Goal: Find contact information: Find contact information

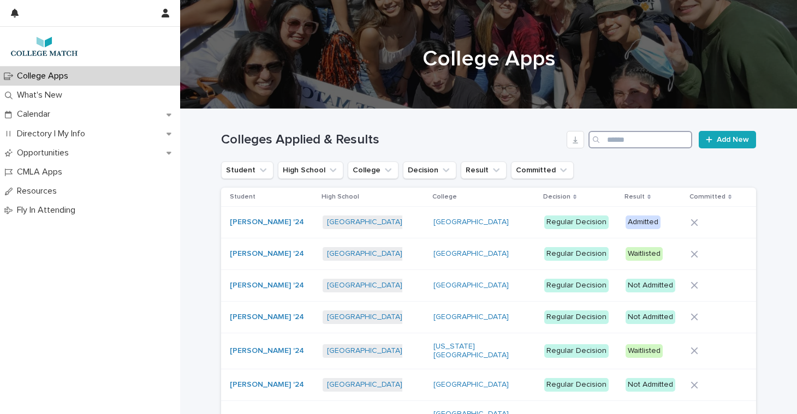
click at [668, 146] on input "Search" at bounding box center [641, 139] width 104 height 17
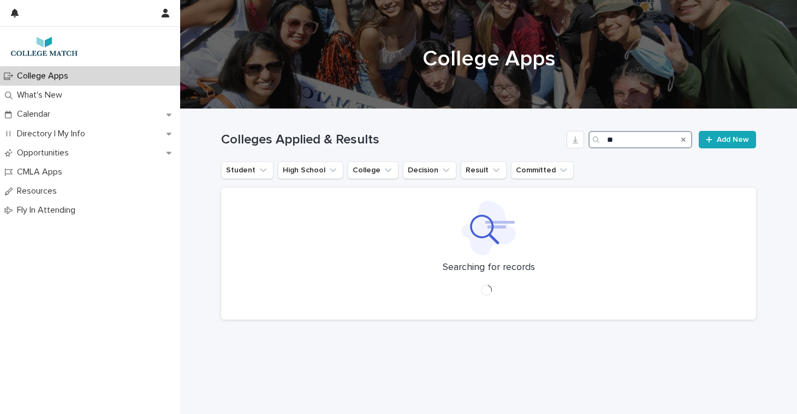
type input "**"
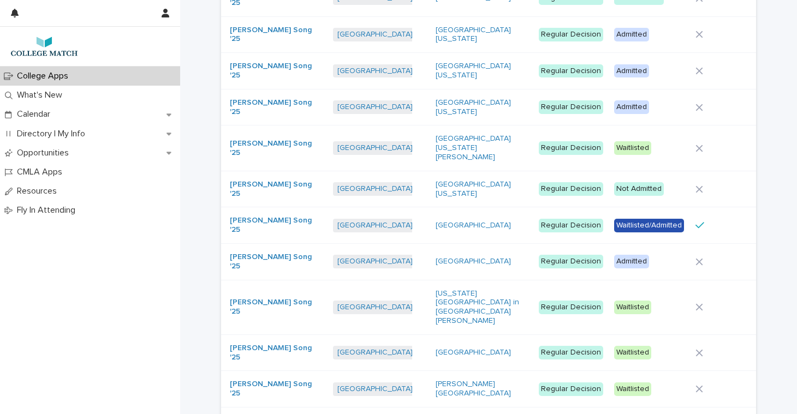
scroll to position [796, 0]
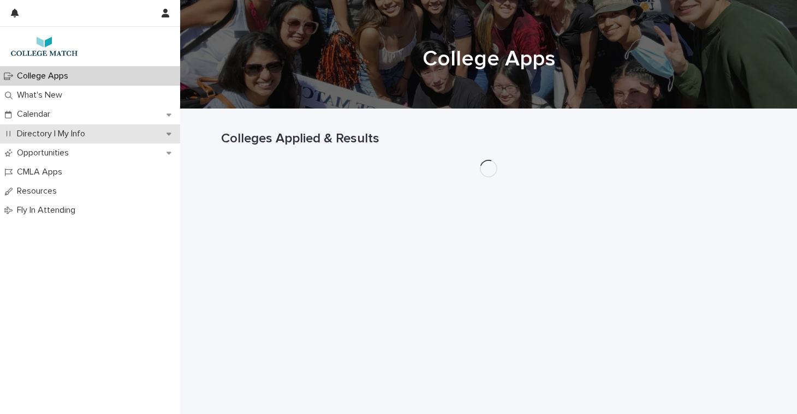
click at [67, 138] on p "Directory | My Info" at bounding box center [53, 134] width 81 height 10
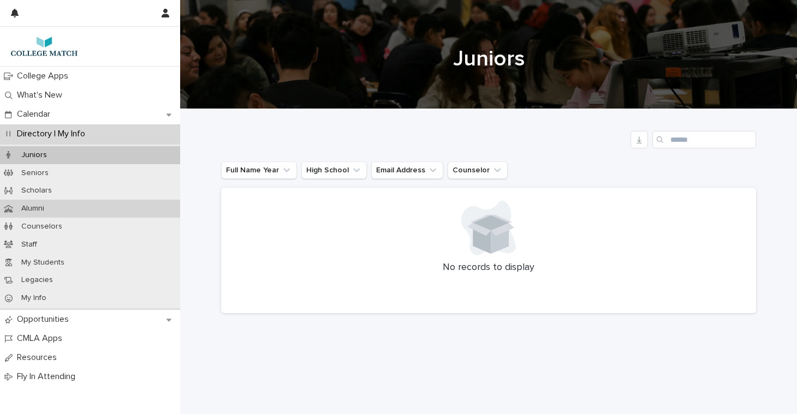
click at [48, 207] on p "Alumni" at bounding box center [33, 208] width 40 height 9
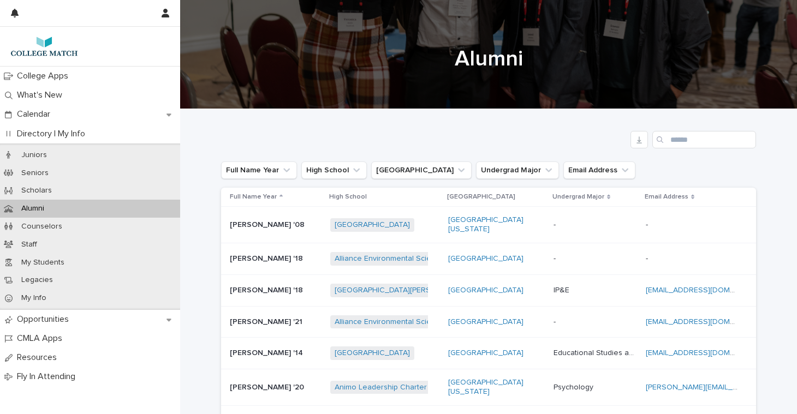
click at [669, 140] on div "Search" at bounding box center [660, 139] width 17 height 17
click at [674, 140] on input "Search" at bounding box center [704, 139] width 104 height 17
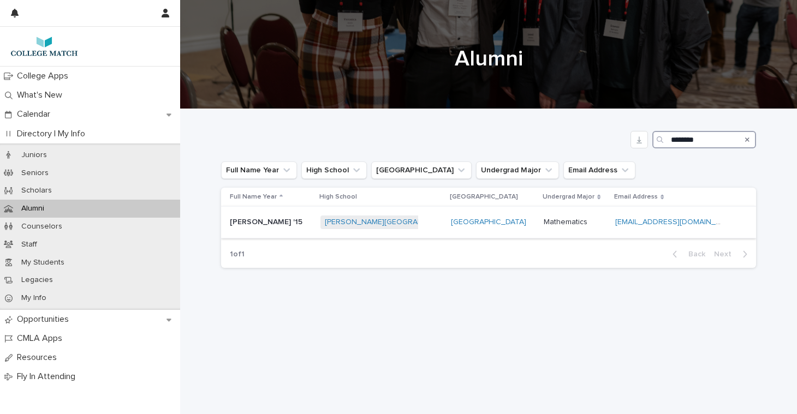
type input "********"
click at [270, 223] on p "[PERSON_NAME] '15" at bounding box center [267, 221] width 75 height 11
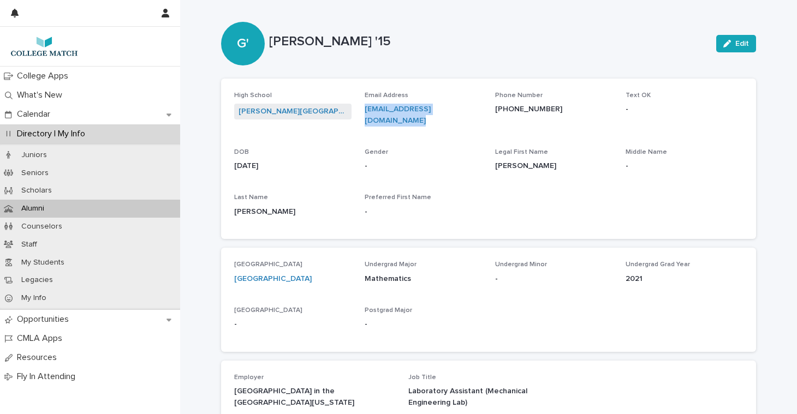
drag, startPoint x: 481, startPoint y: 108, endPoint x: 366, endPoint y: 108, distance: 114.7
click at [366, 108] on p "[EMAIL_ADDRESS][DOMAIN_NAME]" at bounding box center [423, 115] width 117 height 23
copy link "[EMAIL_ADDRESS][DOMAIN_NAME]"
click at [45, 49] on img at bounding box center [44, 46] width 71 height 22
